Goal: Task Accomplishment & Management: Use online tool/utility

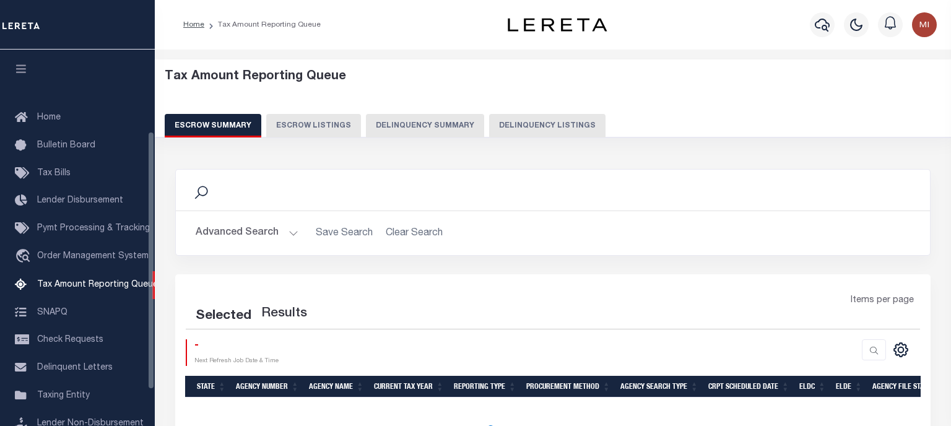
select select "100"
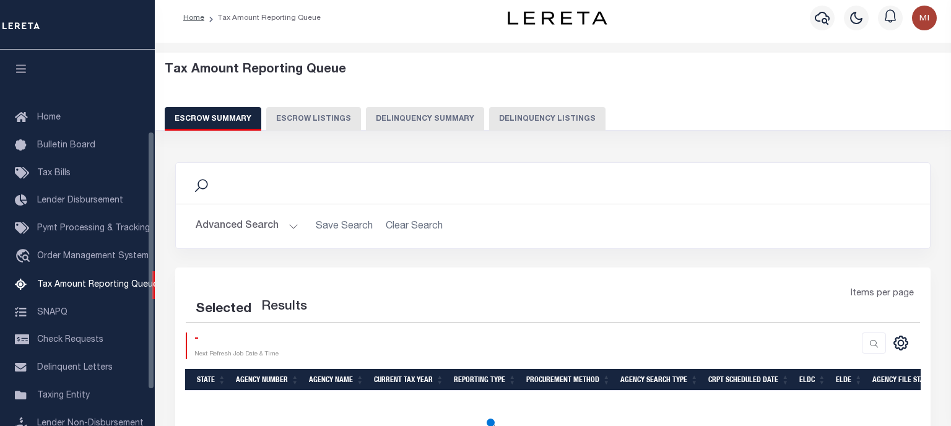
scroll to position [128, 0]
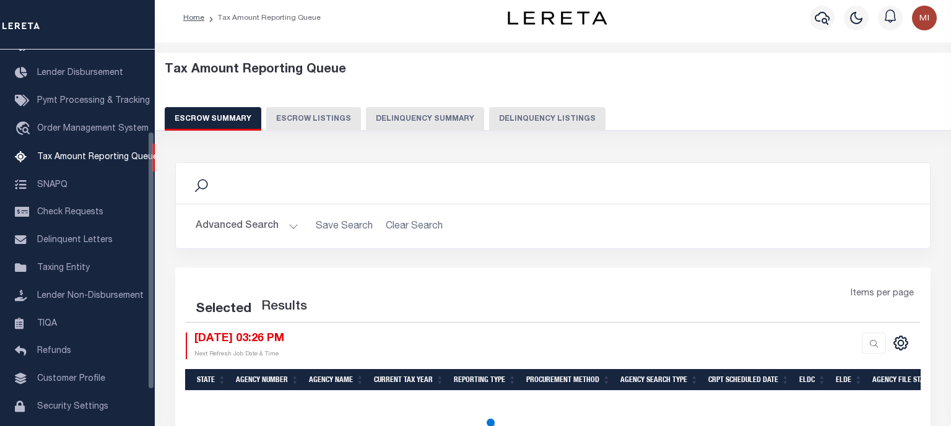
select select "100"
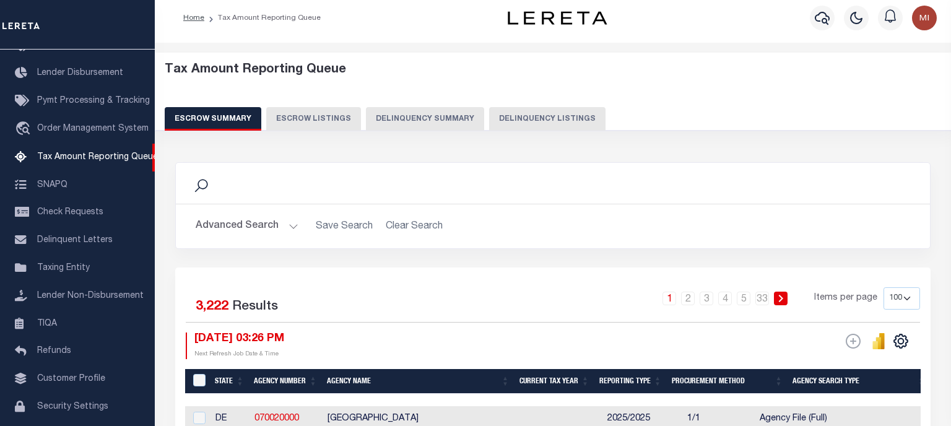
click at [419, 117] on button "Delinquency Summary" at bounding box center [425, 119] width 118 height 24
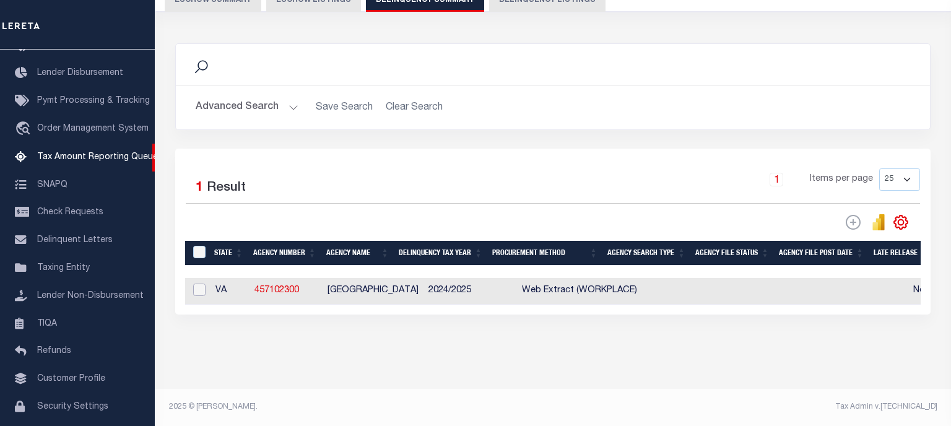
click at [200, 291] on input "checkbox" at bounding box center [199, 290] width 12 height 12
checkbox input "true"
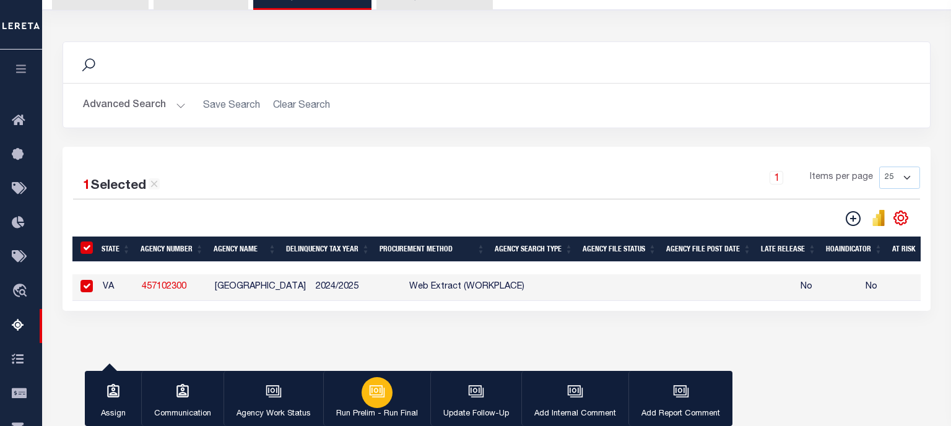
click at [380, 390] on icon "button" at bounding box center [377, 391] width 16 height 16
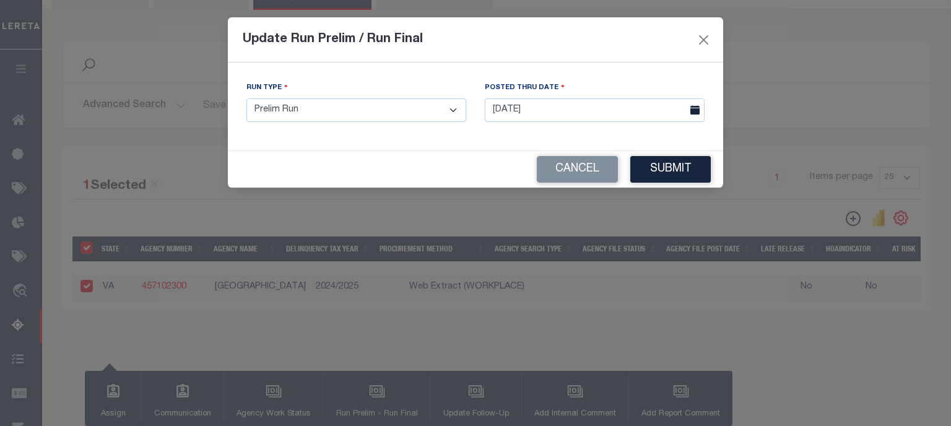
click at [394, 98] on div "Run Type - Select Run Type - Prelim Run Final Run" at bounding box center [356, 101] width 220 height 41
click option "Prelim Run" at bounding box center [0, 0] width 0 height 0
click at [658, 172] on button "Submit" at bounding box center [670, 169] width 81 height 27
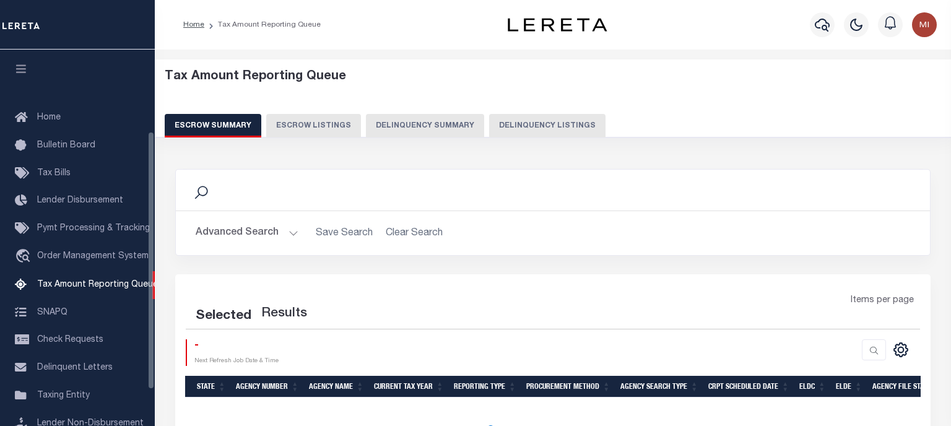
scroll to position [128, 0]
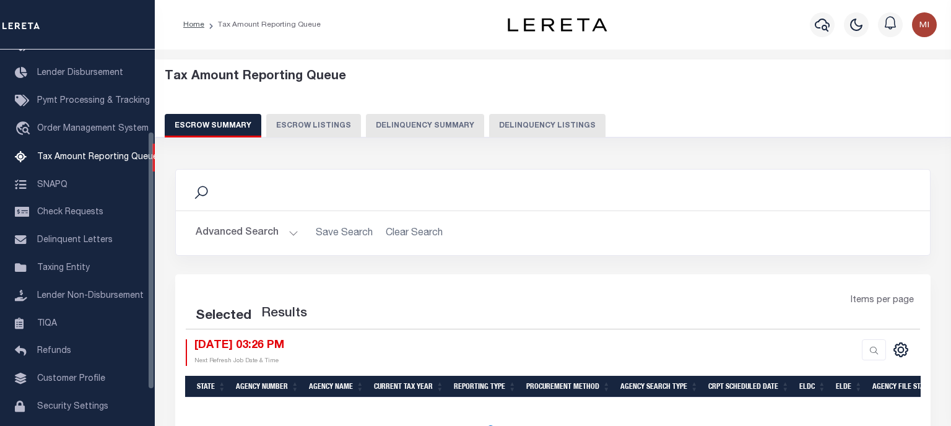
select select "100"
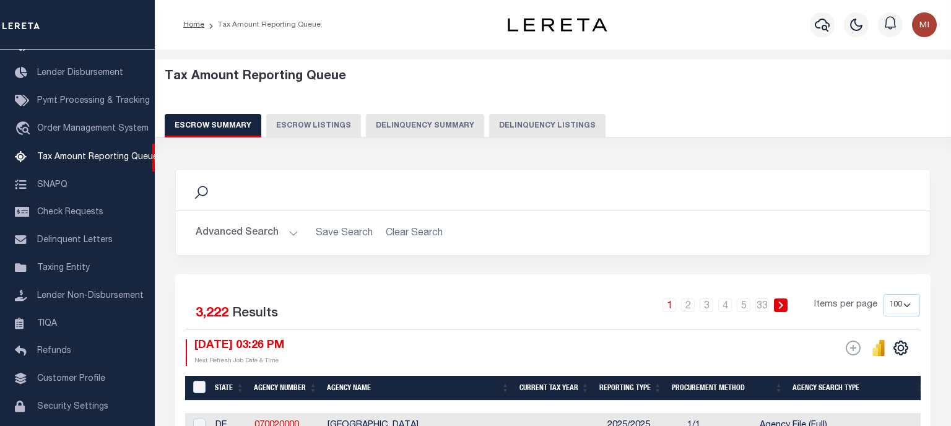
click at [401, 130] on button "Delinquency Summary" at bounding box center [425, 126] width 118 height 24
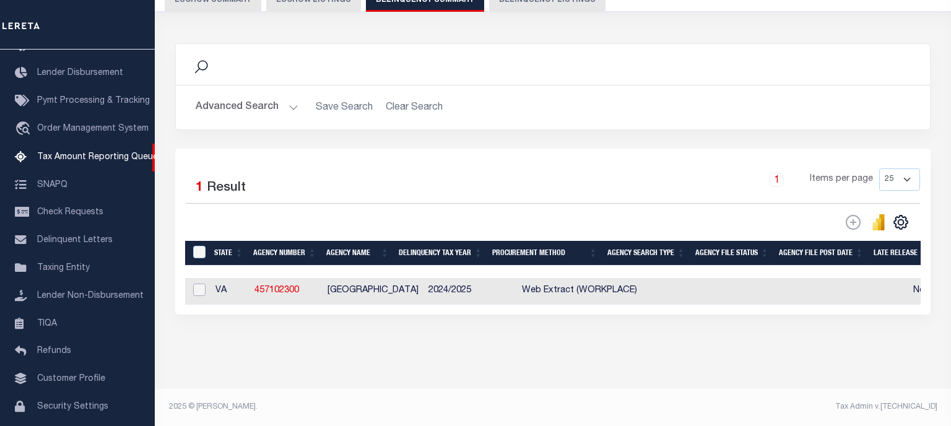
click at [199, 294] on input "checkbox" at bounding box center [199, 290] width 12 height 12
checkbox input "true"
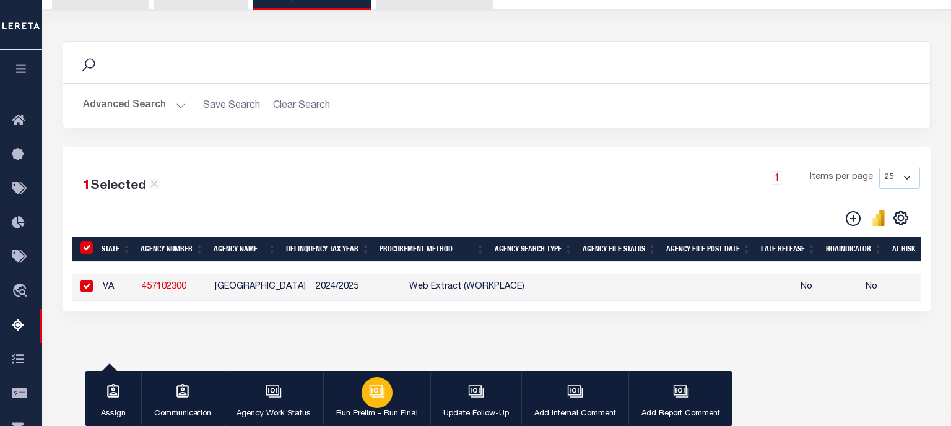
click at [370, 398] on icon "button" at bounding box center [377, 391] width 16 height 16
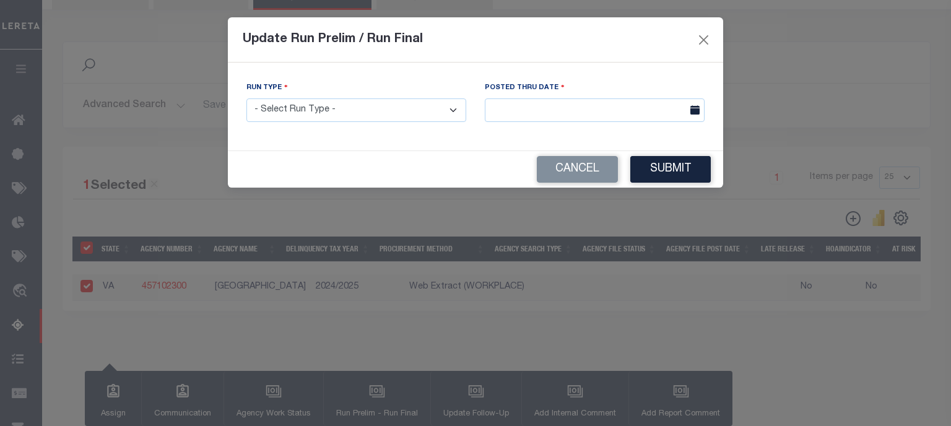
click at [246, 98] on select "- Select Run Type - Prelim Run Final Run" at bounding box center [356, 110] width 220 height 24
select select "P"
click option "Prelim Run" at bounding box center [0, 0] width 0 height 0
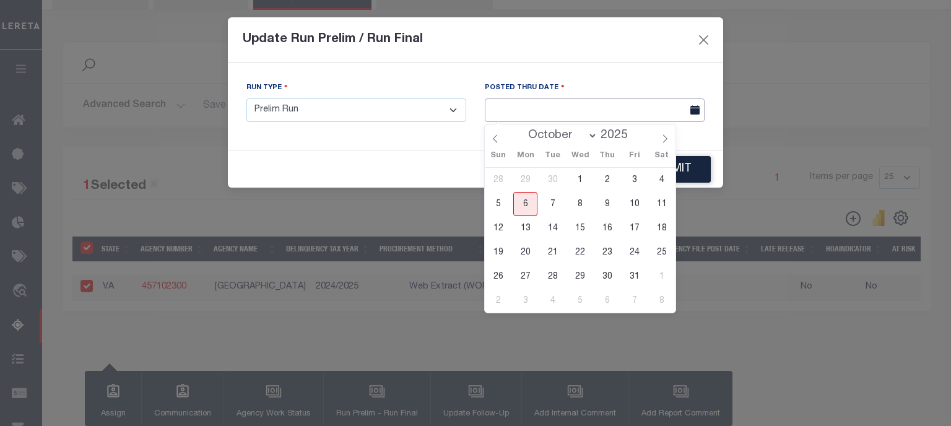
click at [534, 111] on input "text" at bounding box center [595, 110] width 220 height 24
click at [523, 207] on span "6" at bounding box center [525, 204] width 24 height 24
type input "[DATE]"
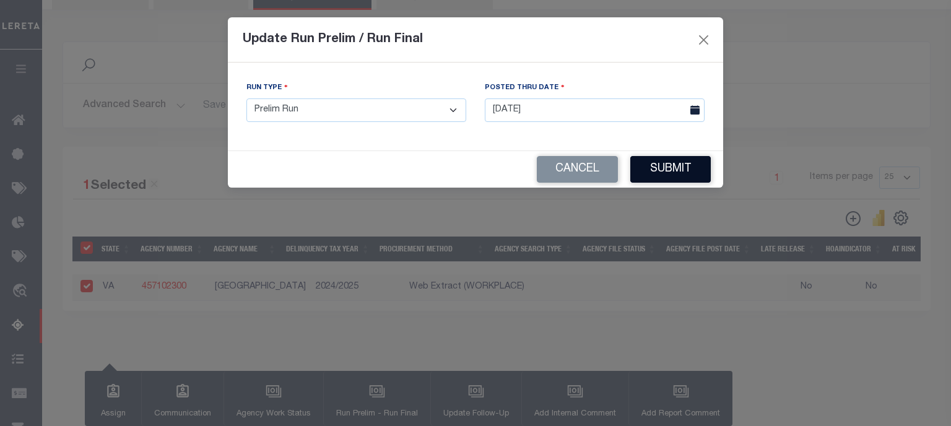
click at [663, 172] on button "Submit" at bounding box center [670, 169] width 81 height 27
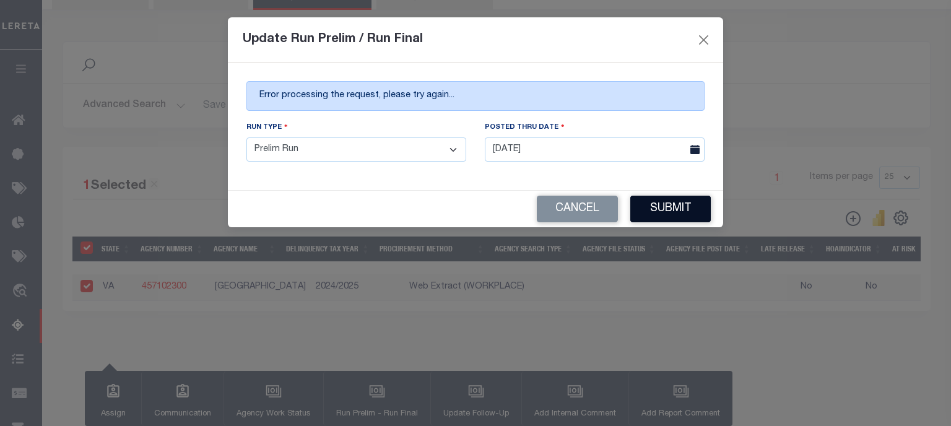
click at [673, 207] on button "Submit" at bounding box center [670, 209] width 81 height 27
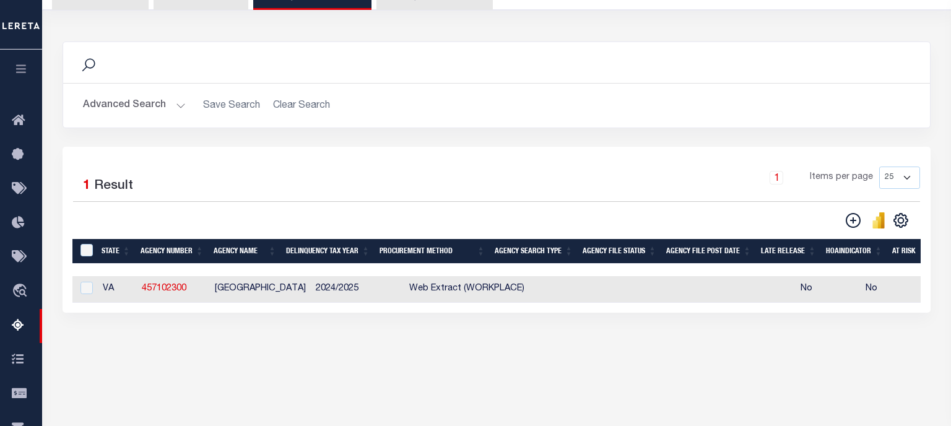
click at [340, 56] on div "Search" at bounding box center [496, 62] width 847 height 21
